Goal: Information Seeking & Learning: Learn about a topic

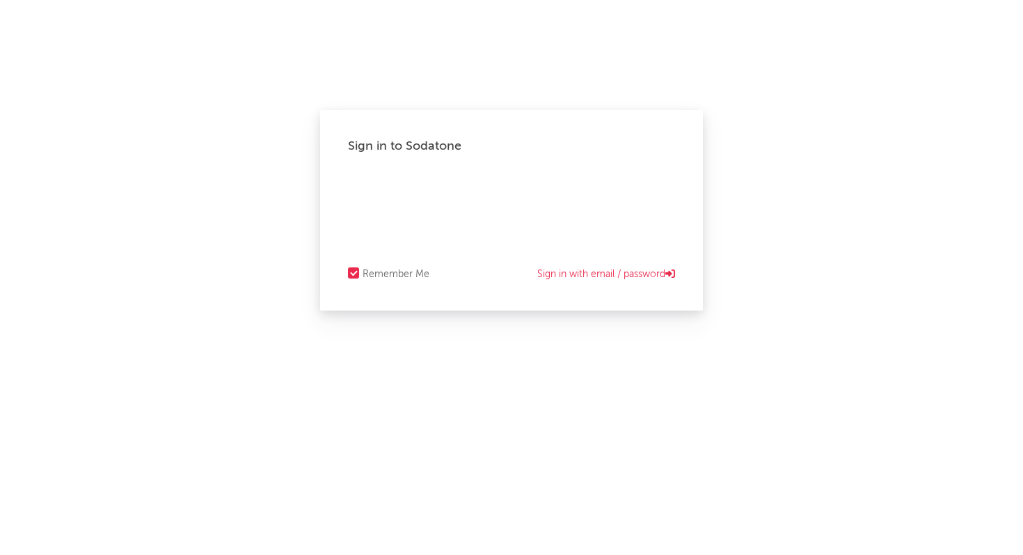
select select "recorded_music"
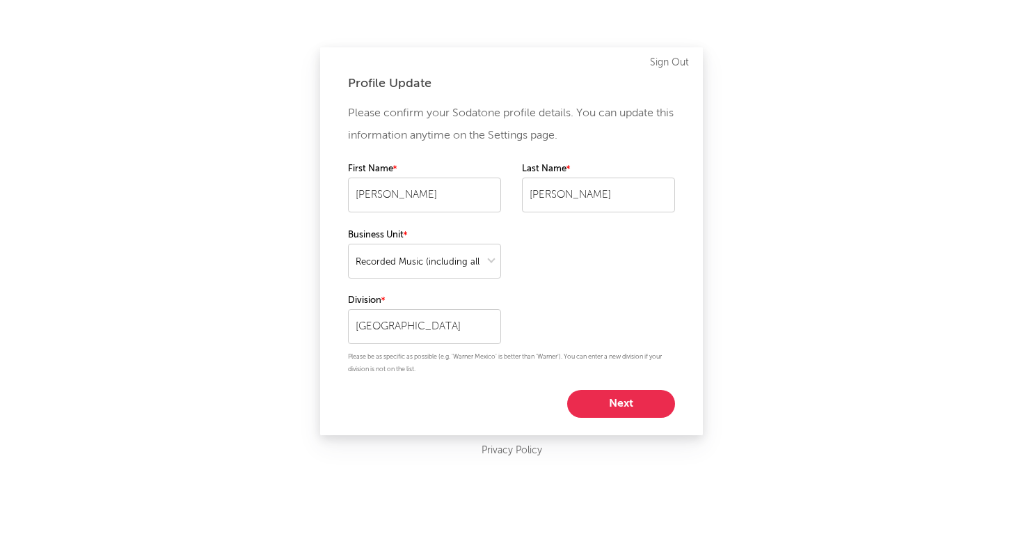
click at [622, 403] on button "Next" at bounding box center [621, 404] width 108 height 28
select select "marketing"
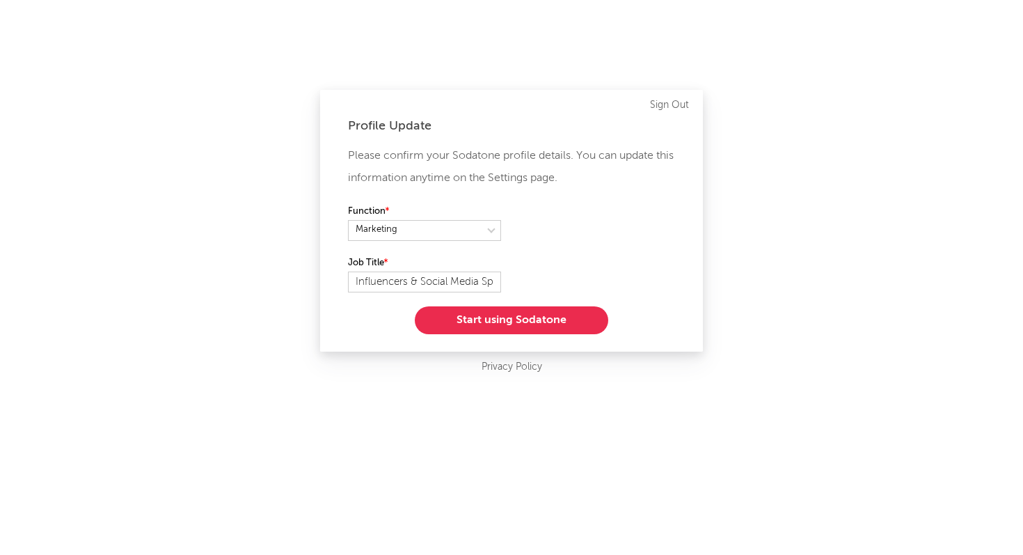
click at [509, 327] on button "Start using Sodatone" at bounding box center [512, 320] width 194 height 28
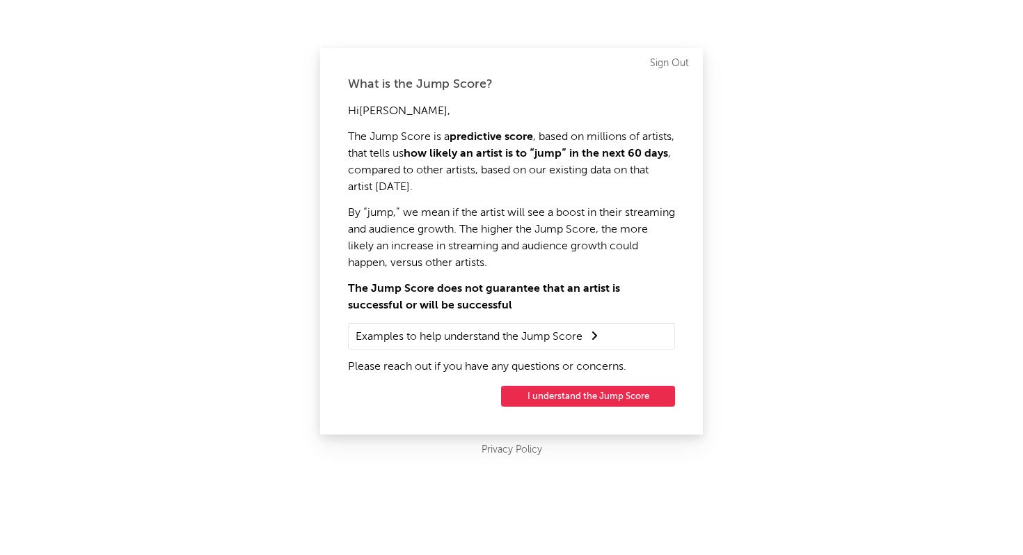
click at [591, 397] on button "I understand the Jump Score" at bounding box center [588, 396] width 174 height 21
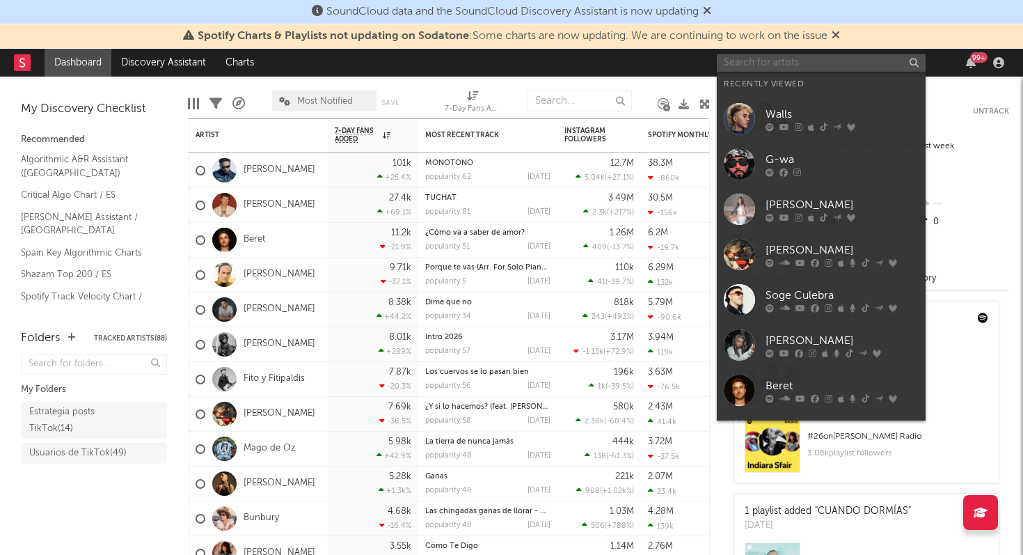
click at [773, 64] on input "text" at bounding box center [821, 62] width 209 height 17
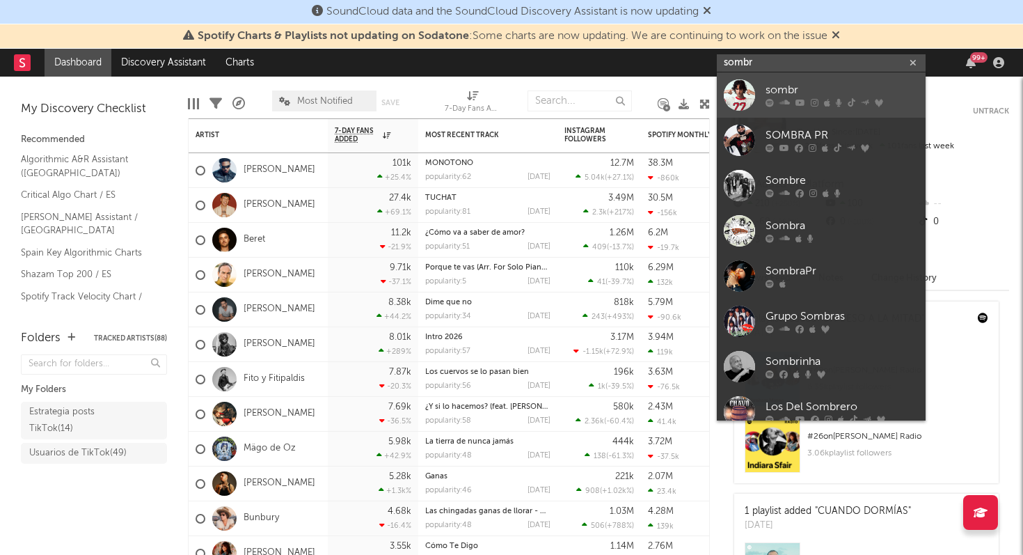
type input "sombr"
click at [794, 88] on div "sombr" at bounding box center [842, 90] width 153 height 17
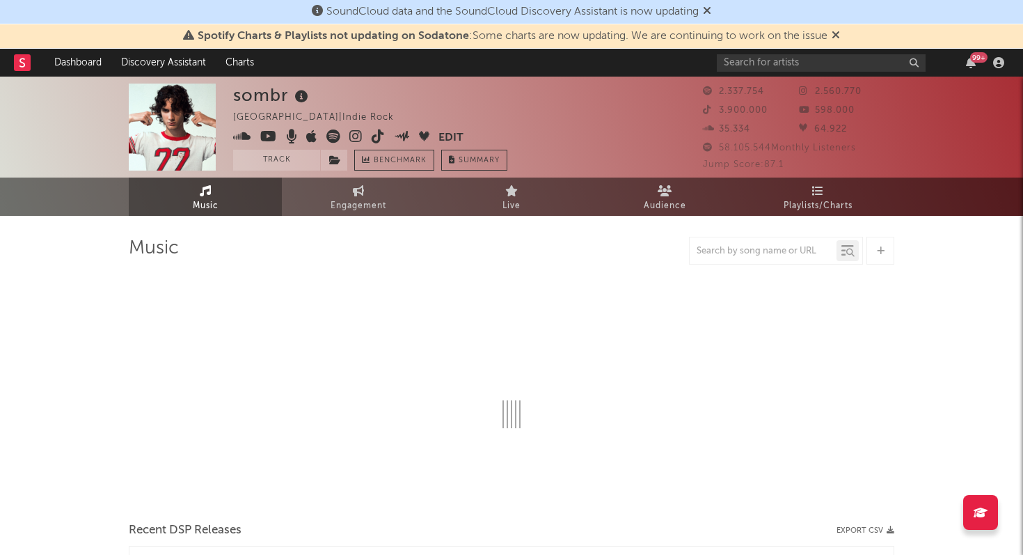
select select "6m"
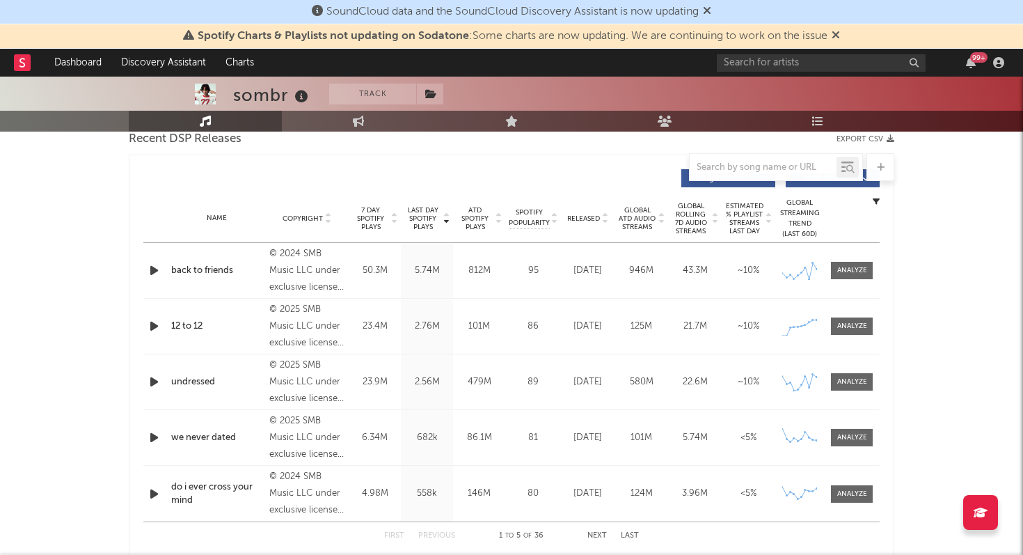
scroll to position [509, 0]
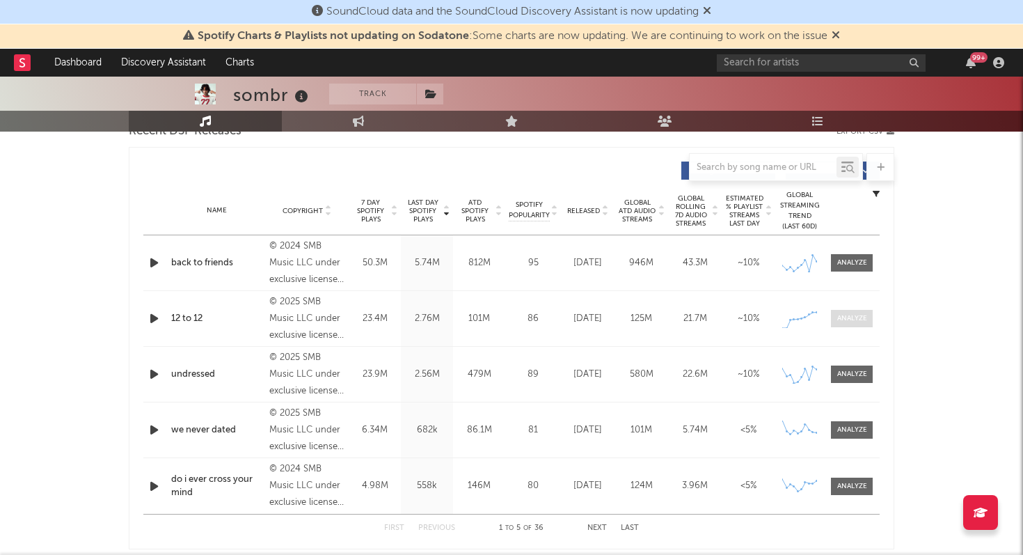
click at [854, 320] on div at bounding box center [852, 318] width 30 height 10
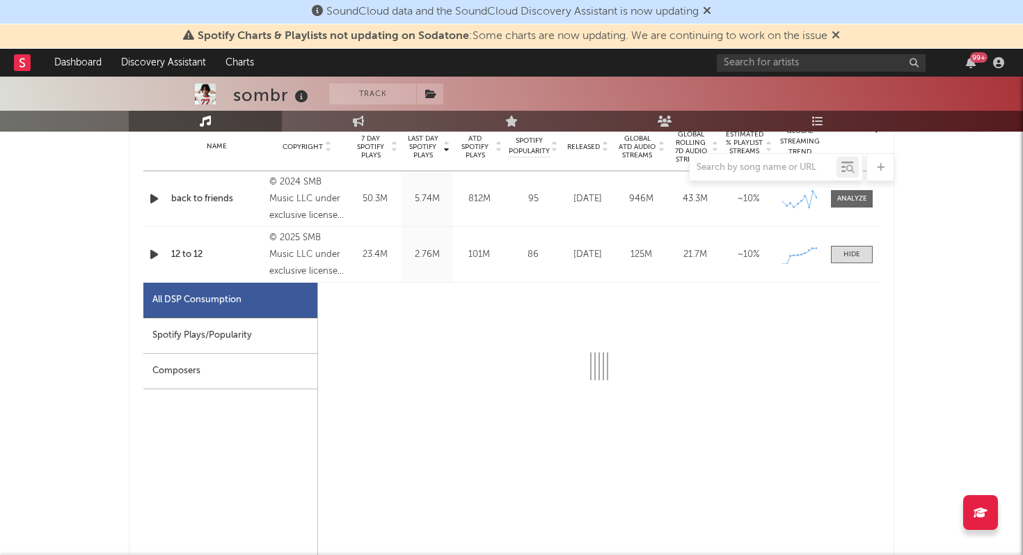
select select "1w"
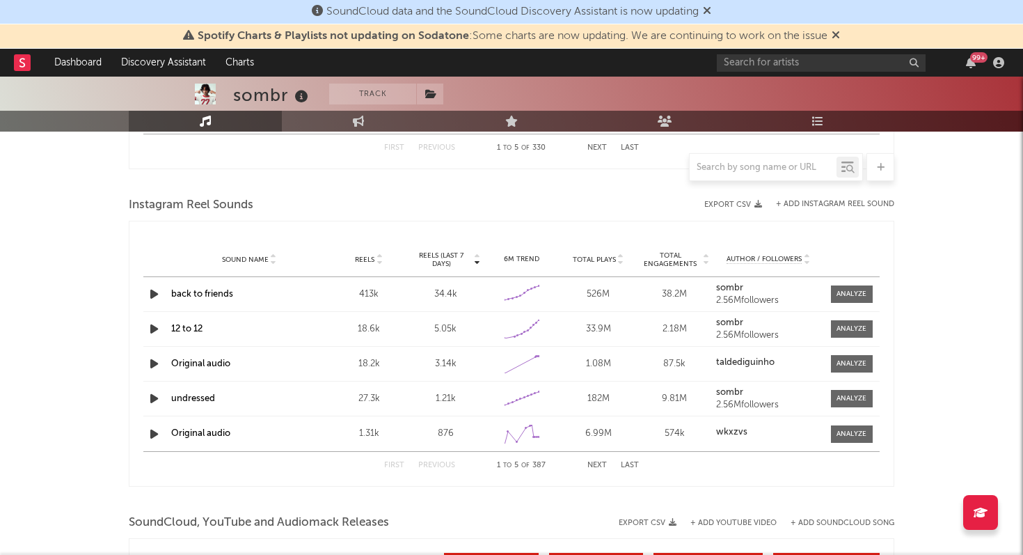
scroll to position [1902, 0]
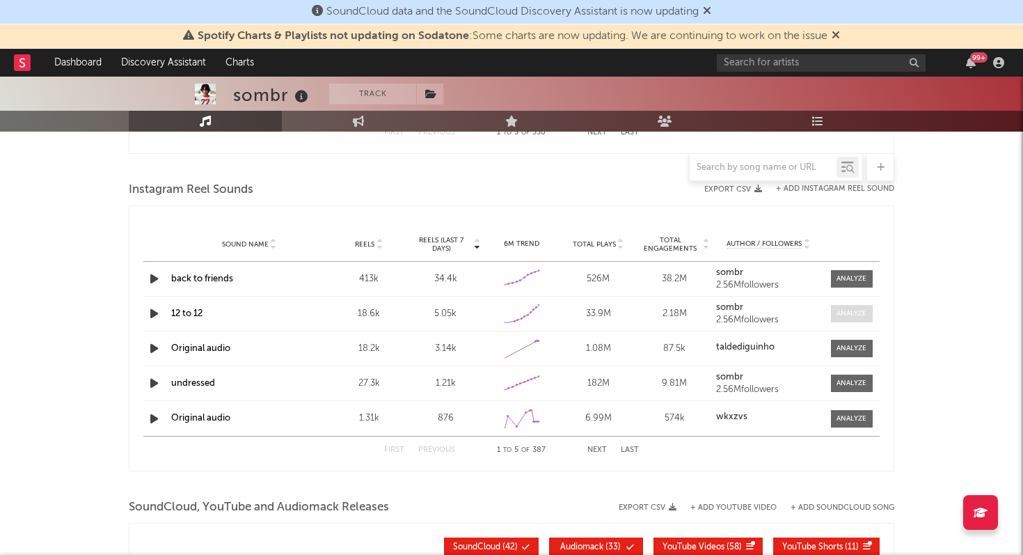
click at [849, 315] on div at bounding box center [852, 313] width 30 height 10
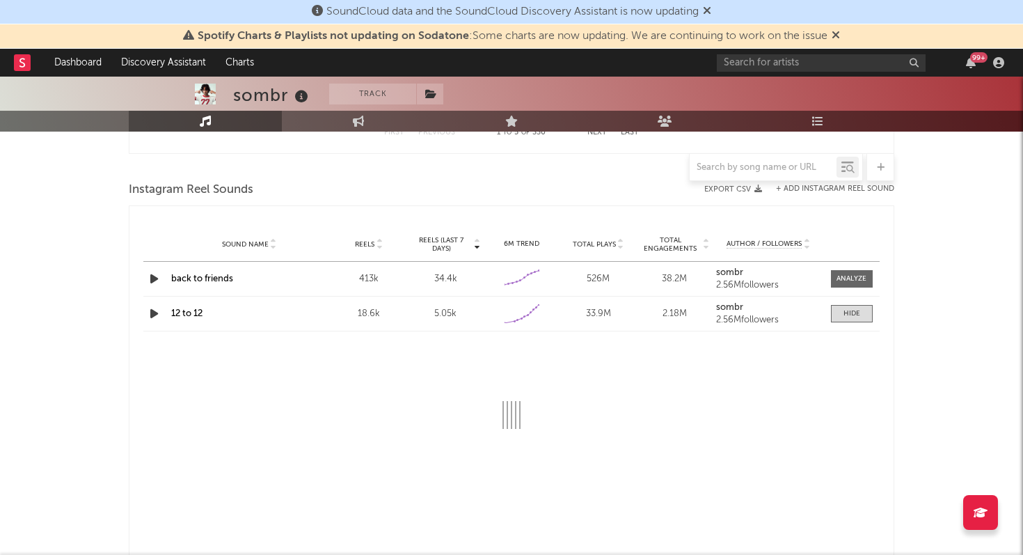
select select "1w"
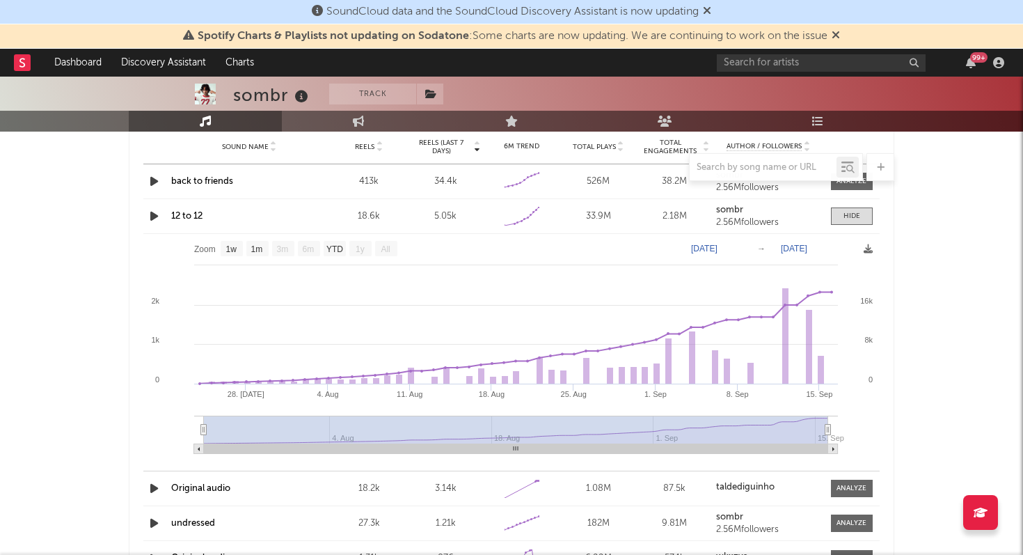
scroll to position [1997, 0]
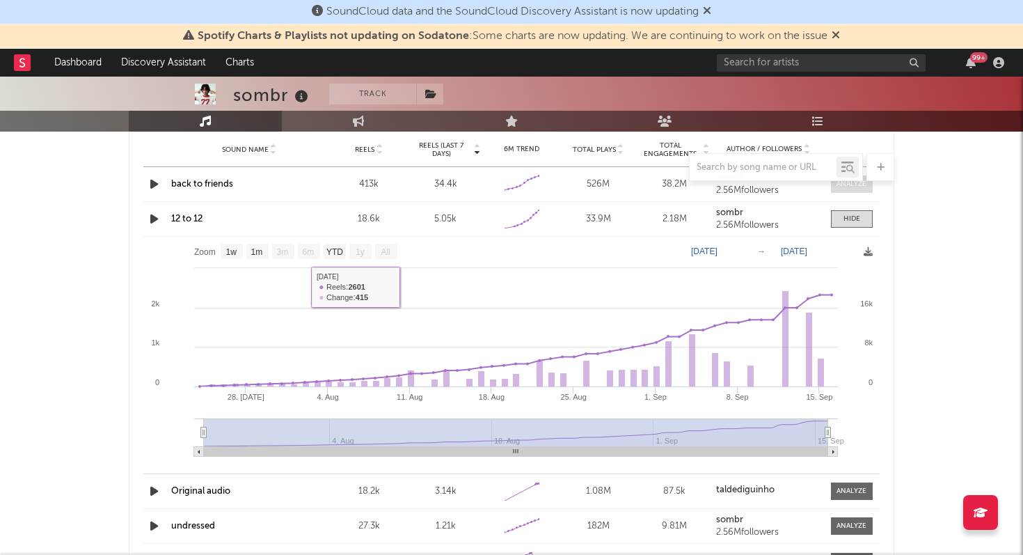
click at [857, 189] on div at bounding box center [852, 184] width 30 height 10
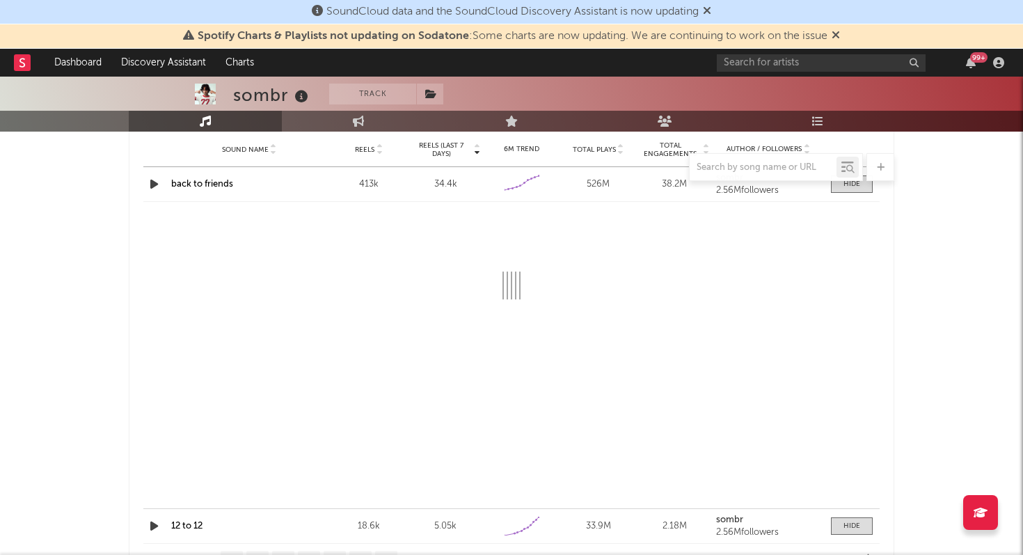
select select "6m"
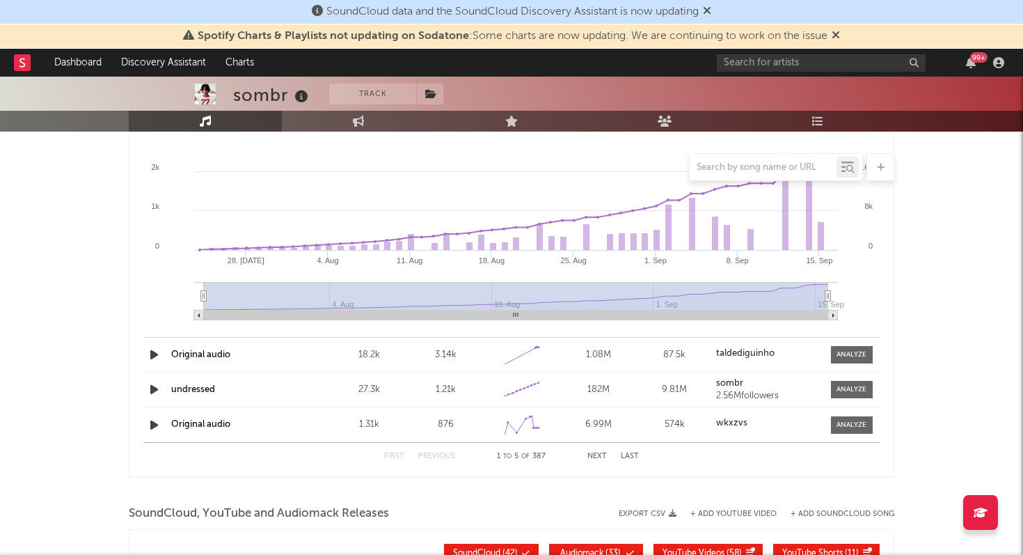
scroll to position [2371, 0]
click at [846, 394] on span at bounding box center [852, 388] width 42 height 17
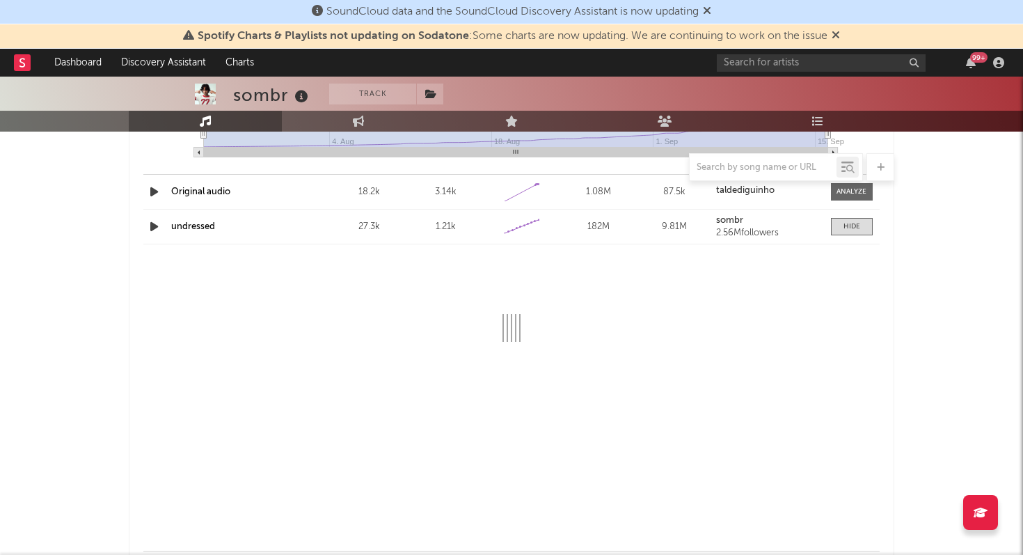
scroll to position [2538, 0]
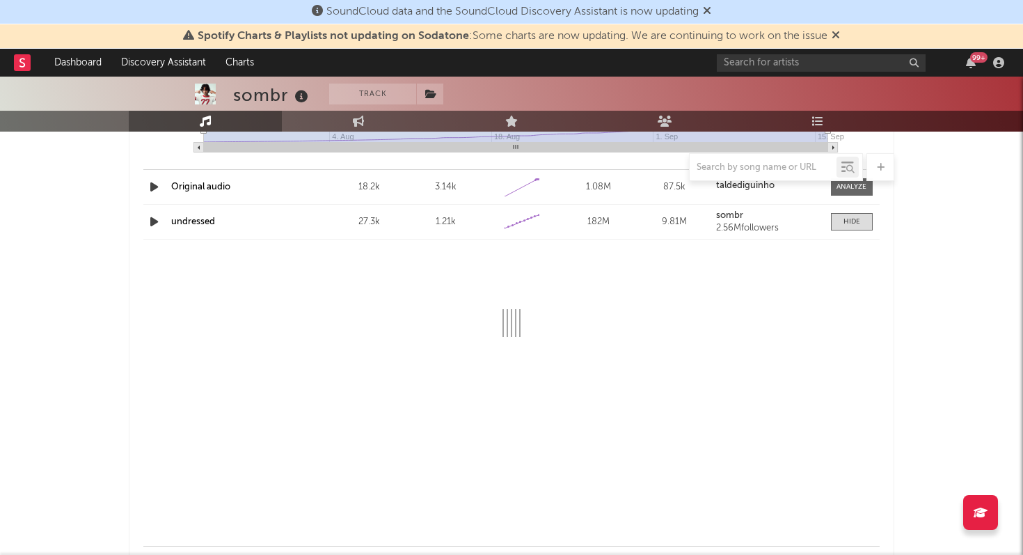
select select "1w"
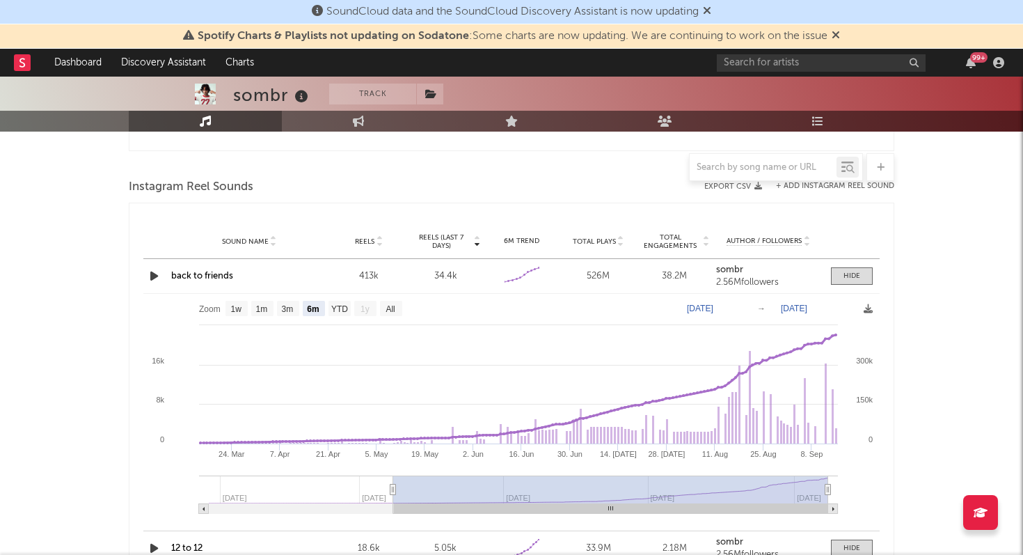
scroll to position [1900, 0]
